Goal: Obtain resource: Obtain resource

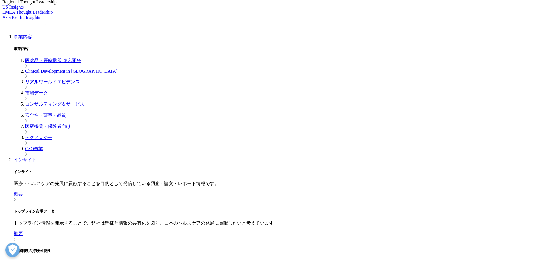
scroll to position [114, 0]
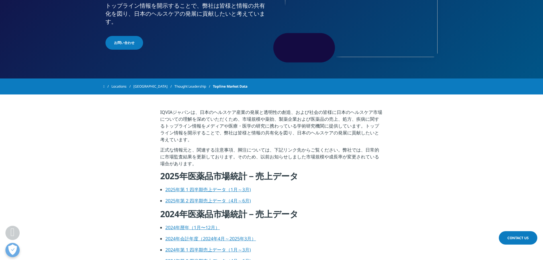
scroll to position [143, 0]
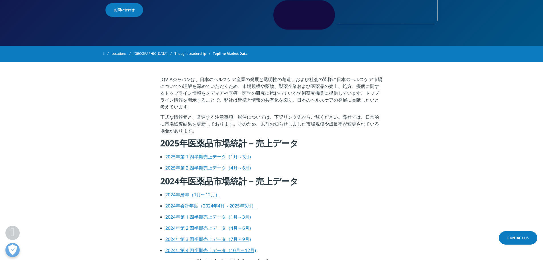
click at [214, 166] on link "2025年第 2 四半期売上データ（4月～6月)" at bounding box center [208, 167] width 86 height 6
